Goal: Transaction & Acquisition: Purchase product/service

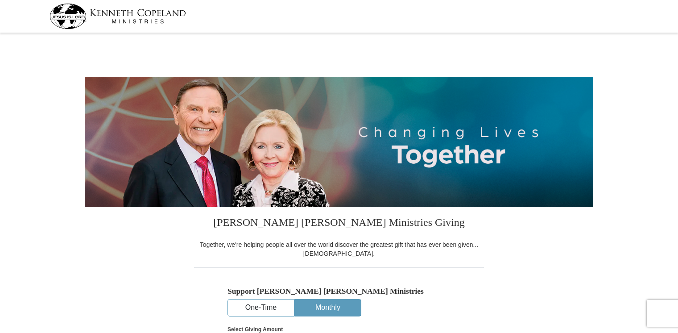
select select "FL"
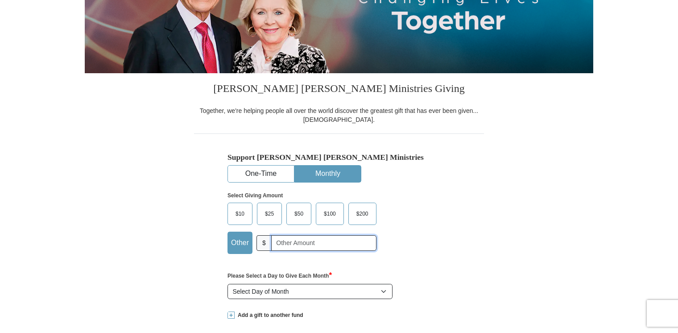
click at [275, 242] on input "text" at bounding box center [323, 243] width 105 height 16
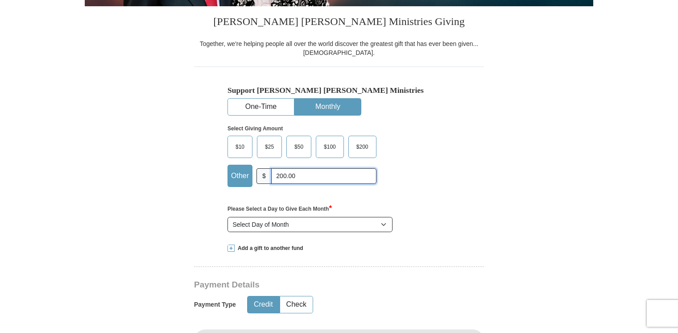
scroll to position [223, 0]
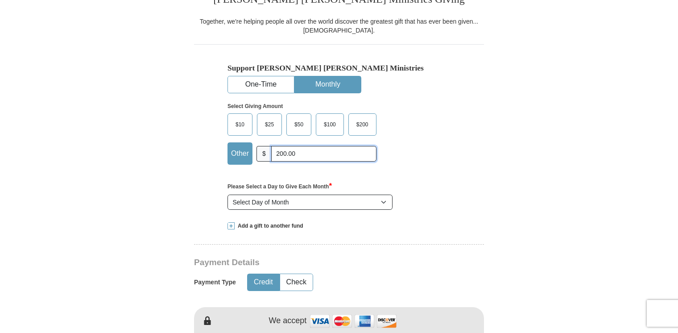
type input "200.00"
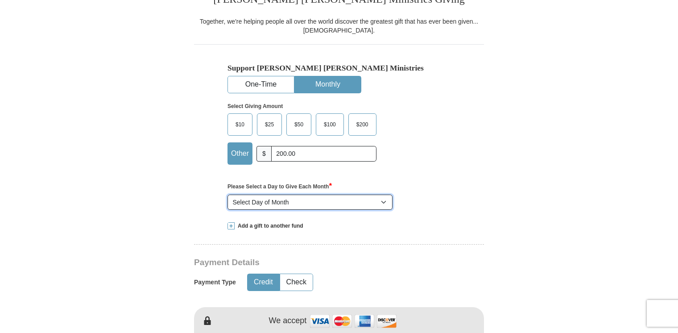
click at [383, 201] on select "Select Day of Month 1 2 3 4 5 6 7 8 9 10 11 12 13 14 15 16 17 18 19 20 21 22 23…" at bounding box center [310, 201] width 165 height 15
select select "2"
click at [228, 194] on select "Select Day of Month 1 2 3 4 5 6 7 8 9 10 11 12 13 14 15 16 17 18 19 20 21 22 23…" at bounding box center [310, 201] width 165 height 15
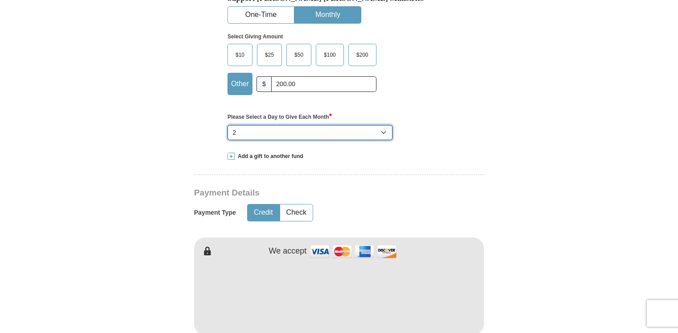
scroll to position [312, 0]
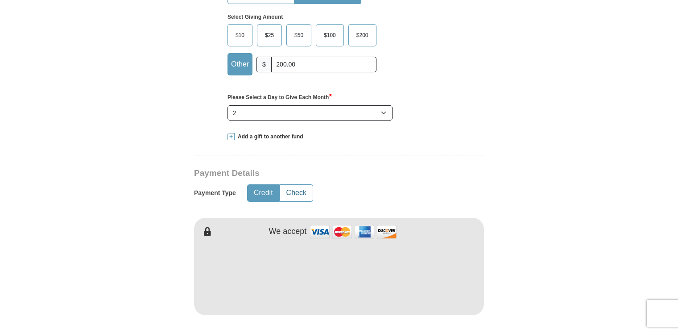
click at [286, 192] on button "Check" at bounding box center [296, 193] width 33 height 17
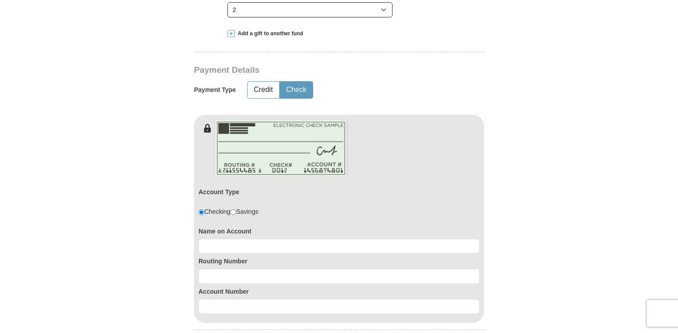
scroll to position [446, 0]
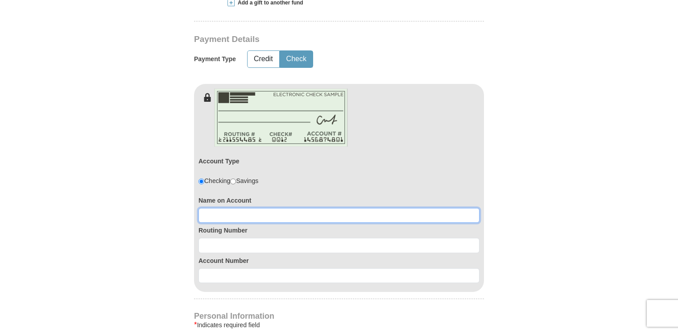
click at [205, 215] on input at bounding box center [339, 215] width 281 height 15
type input "Allan A Amos Jr"
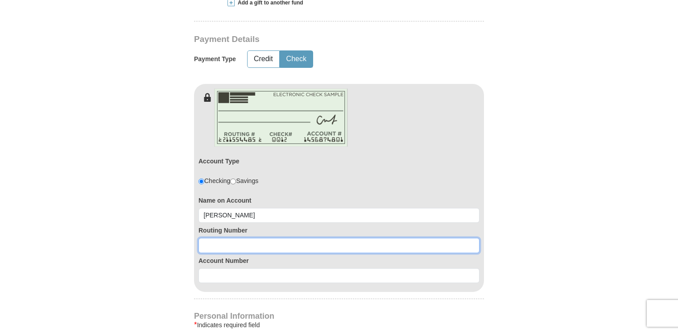
click at [206, 244] on input at bounding box center [339, 245] width 281 height 15
type input "256074974"
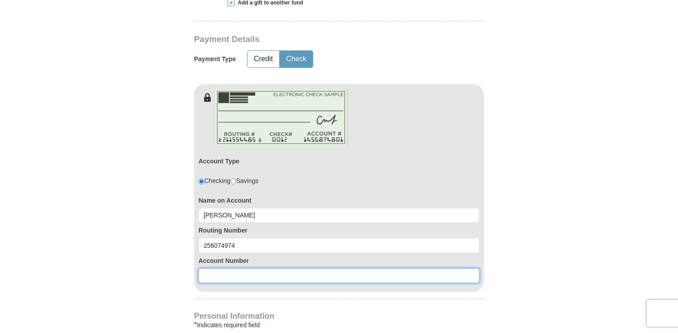
click at [205, 273] on input at bounding box center [339, 275] width 281 height 15
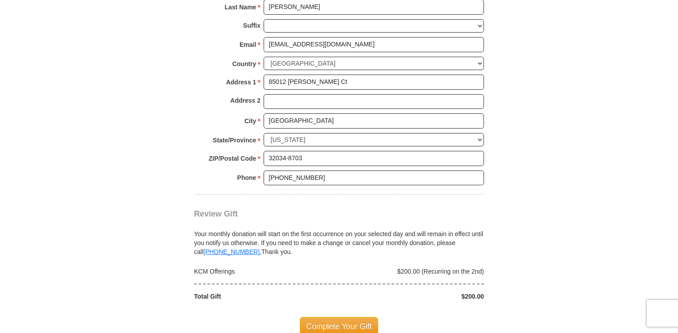
scroll to position [848, 0]
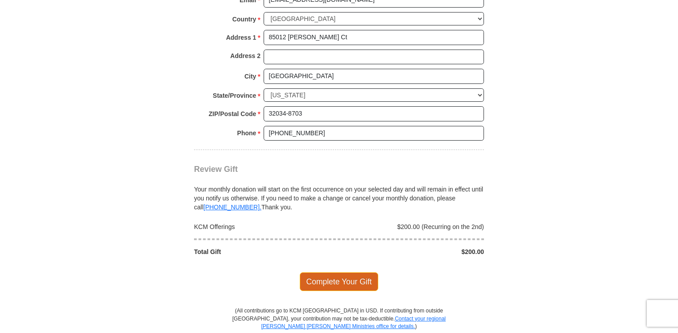
type input "7042031653"
click at [339, 276] on span "Complete Your Gift" at bounding box center [339, 281] width 79 height 19
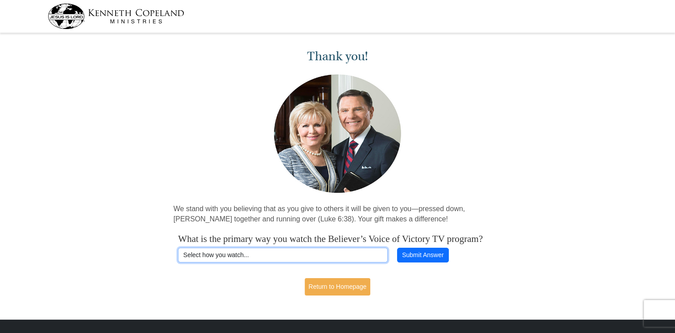
click at [269, 263] on select "Select how you watch... Daystar Morning Daystar Evening KCM.org GoVictory.com V…" at bounding box center [282, 255] width 209 height 15
select select "DISH"
click at [178, 259] on select "Select how you watch... Daystar Morning Daystar Evening KCM.org GoVictory.com V…" at bounding box center [282, 255] width 209 height 15
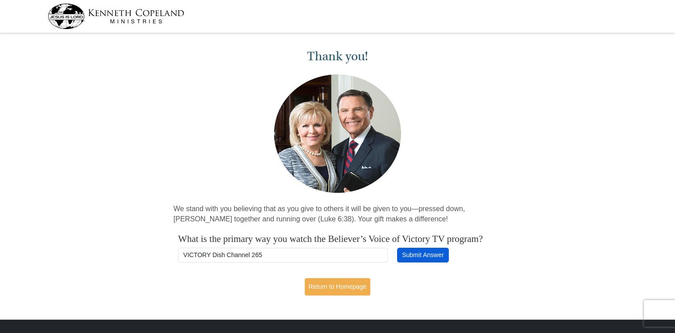
click at [426, 262] on button "Submit Answer" at bounding box center [423, 255] width 52 height 15
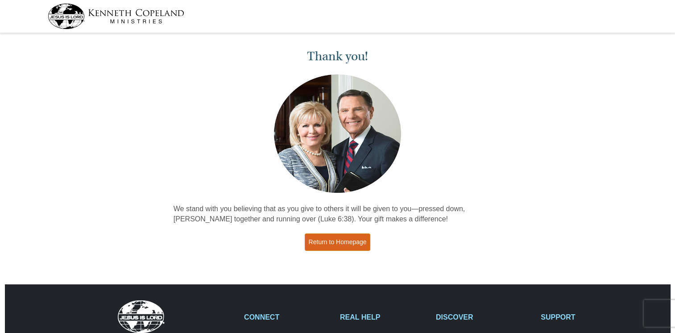
click at [327, 242] on link "Return to Homepage" at bounding box center [338, 241] width 66 height 17
